Goal: Task Accomplishment & Management: Use online tool/utility

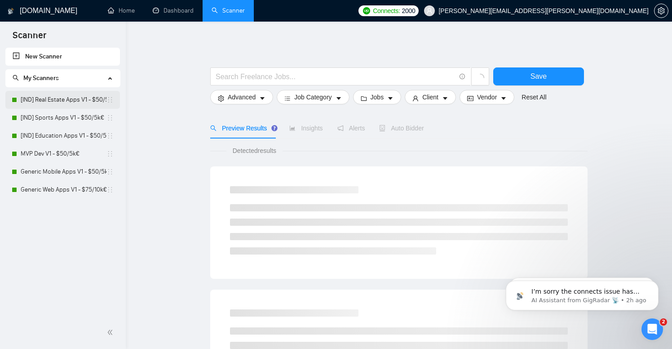
click at [45, 95] on link "[IND] Real Estate Apps V1 - $50/5k€" at bounding box center [64, 100] width 86 height 18
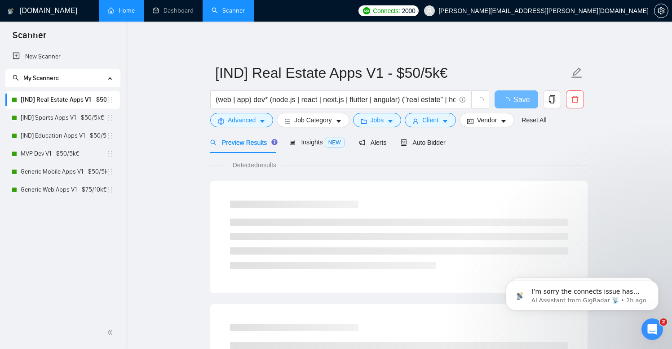
click at [135, 14] on link "Home" at bounding box center [121, 11] width 27 height 8
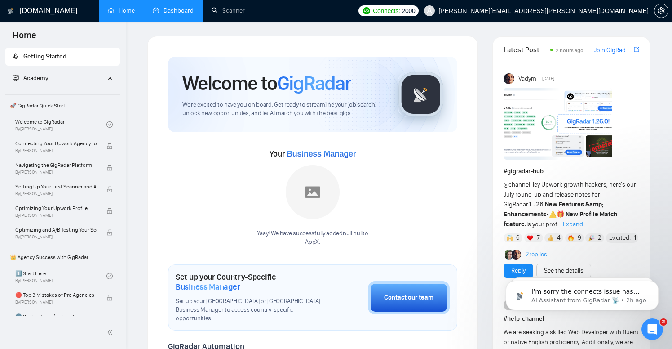
click at [173, 14] on link "Dashboard" at bounding box center [173, 11] width 41 height 8
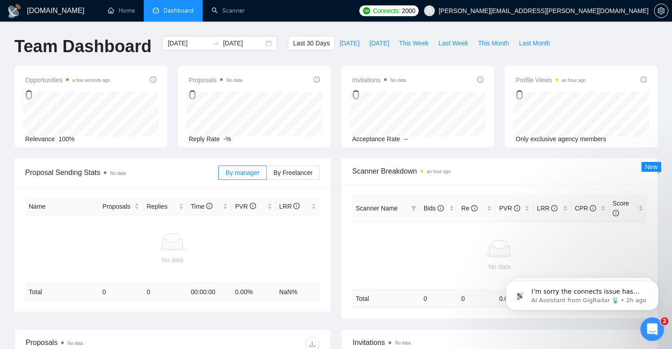
click at [644, 328] on icon "Open Intercom Messenger" at bounding box center [651, 327] width 15 height 15
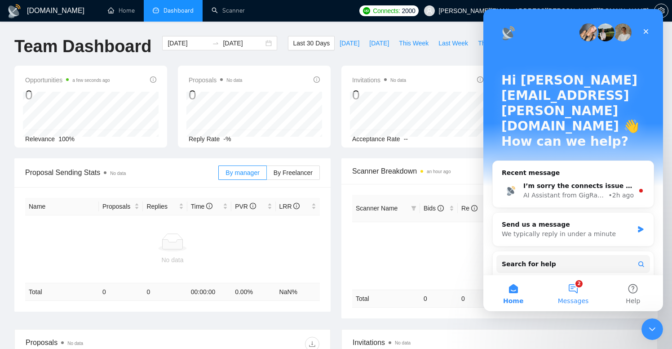
click at [577, 294] on button "2 Messages" at bounding box center [573, 293] width 60 height 36
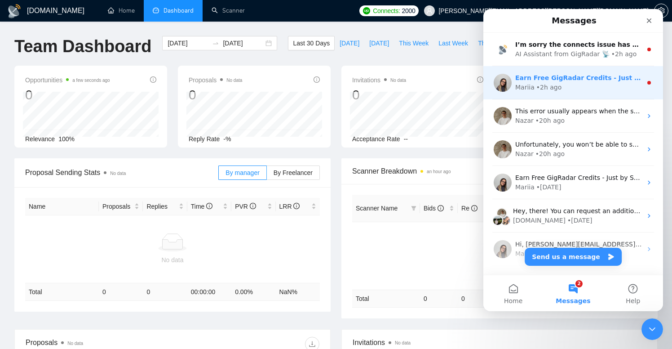
click at [527, 84] on div "Mariia" at bounding box center [524, 87] width 19 height 9
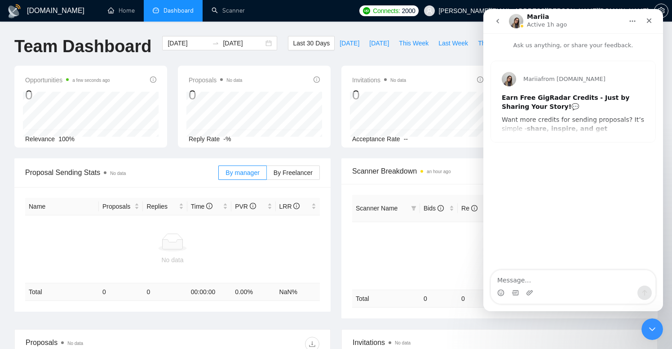
click at [495, 27] on button "go back" at bounding box center [497, 21] width 17 height 17
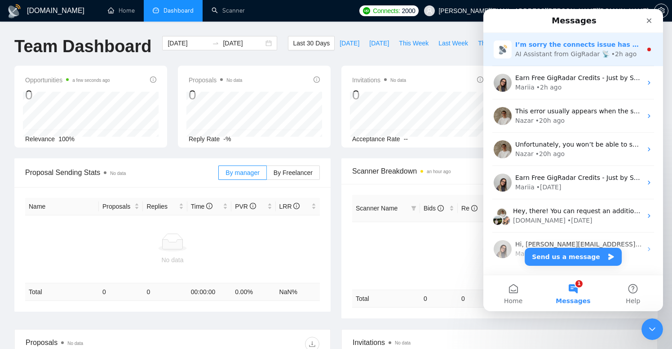
click at [554, 51] on div "AI Assistant from GigRadar 📡" at bounding box center [562, 53] width 94 height 9
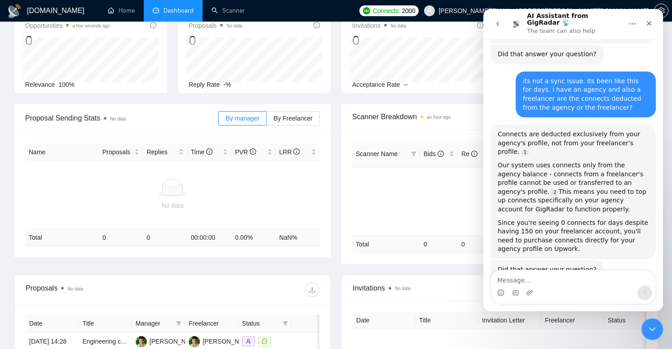
scroll to position [659, 0]
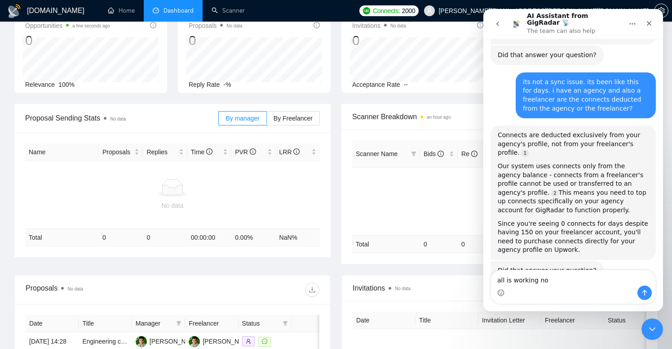
type textarea "all is working now"
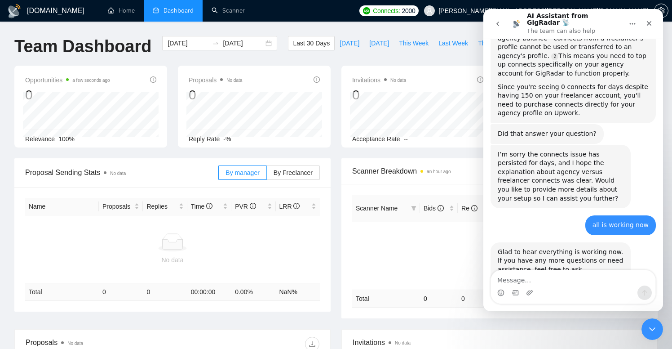
scroll to position [803, 0]
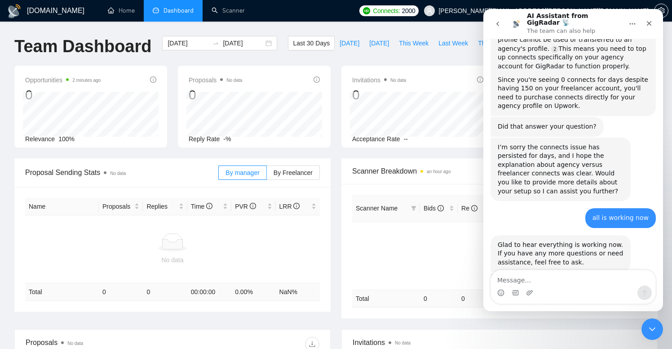
click at [600, 327] on span "Amazing" at bounding box center [595, 335] width 16 height 16
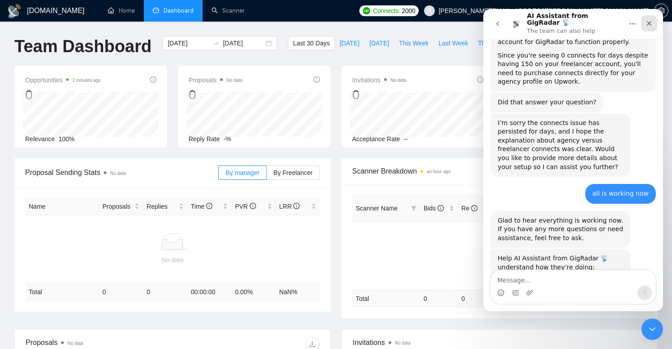
click at [651, 16] on div "Close" at bounding box center [649, 23] width 16 height 16
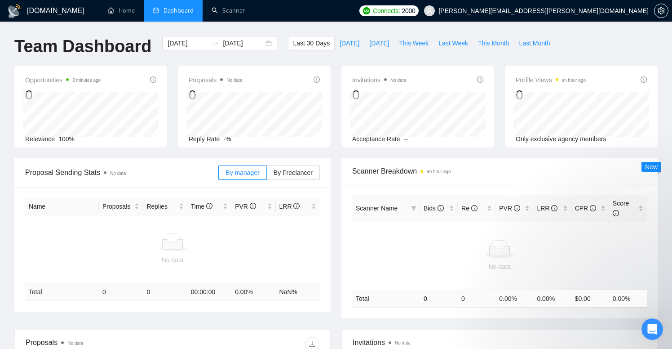
scroll to position [0, 0]
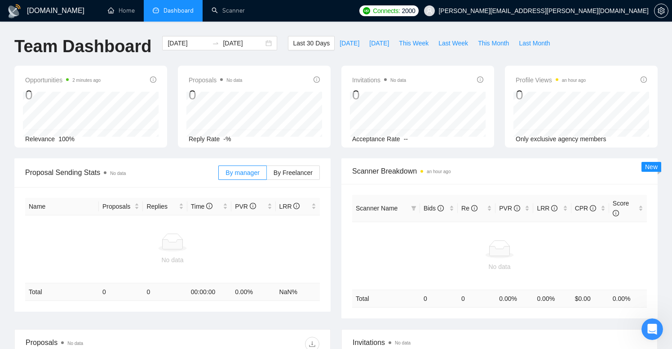
click at [177, 13] on span "Dashboard" at bounding box center [178, 11] width 30 height 8
type input "[DATE]"
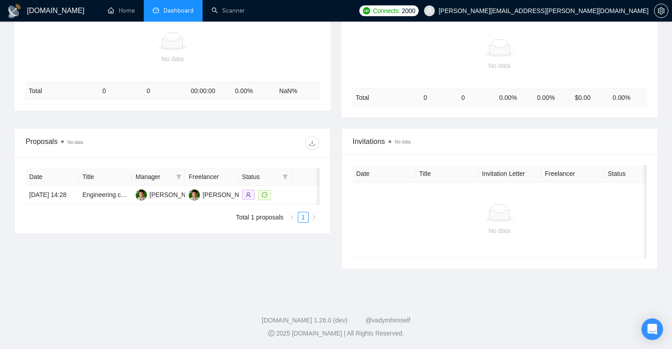
scroll to position [200, 0]
click at [102, 199] on link "Engineering consultant for mindfulness app" at bounding box center [142, 194] width 121 height 7
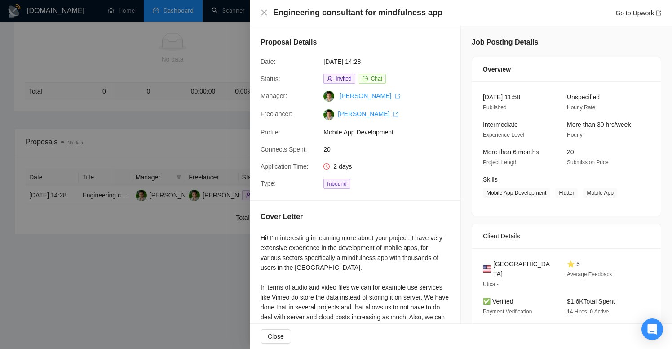
click at [148, 115] on div at bounding box center [336, 174] width 672 height 349
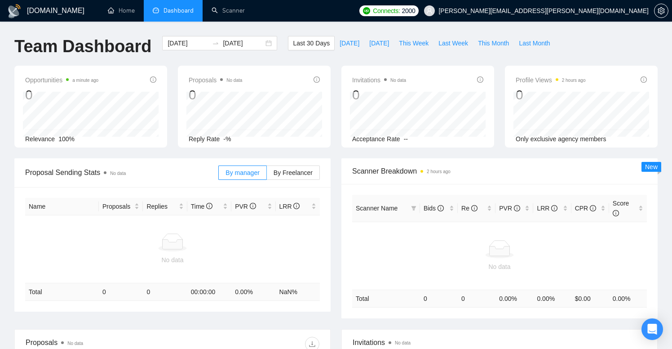
scroll to position [0, 0]
type input "[DATE]"
